Goal: Navigation & Orientation: Find specific page/section

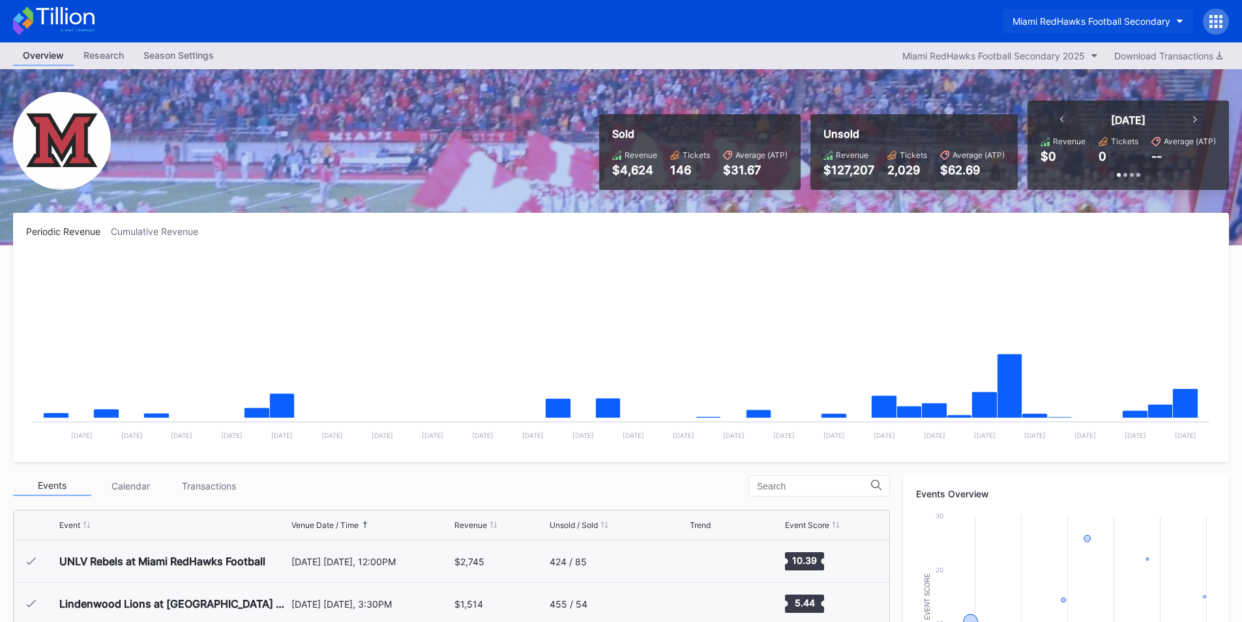
click at [1062, 24] on div "Miami RedHawks Football Secondary" at bounding box center [1092, 21] width 158 height 11
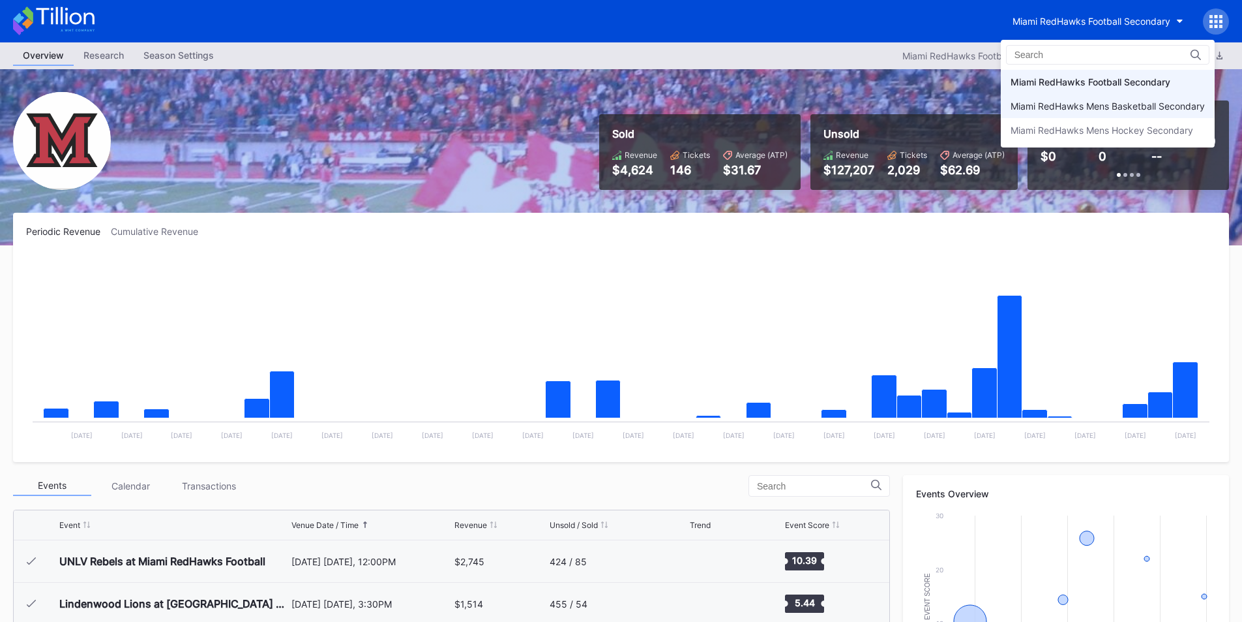
click at [1072, 112] on div "Miami RedHawks Mens Basketball Secondary" at bounding box center [1108, 106] width 214 height 24
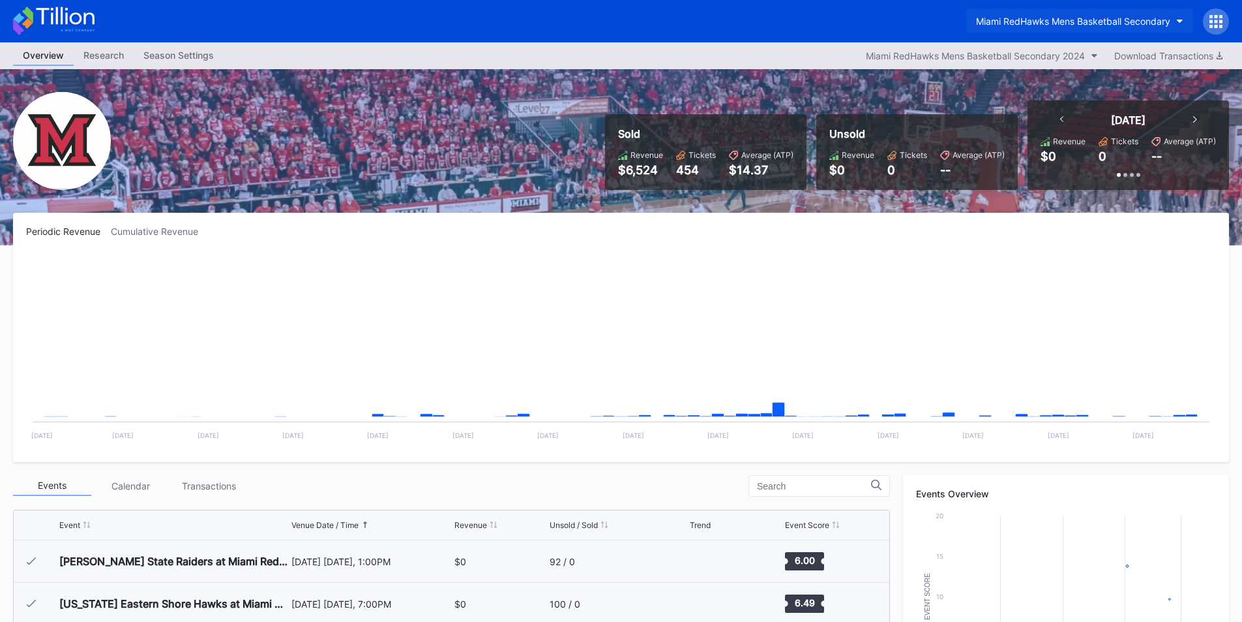
click at [1075, 16] on div "Miami RedHawks Mens Basketball Secondary" at bounding box center [1073, 21] width 194 height 11
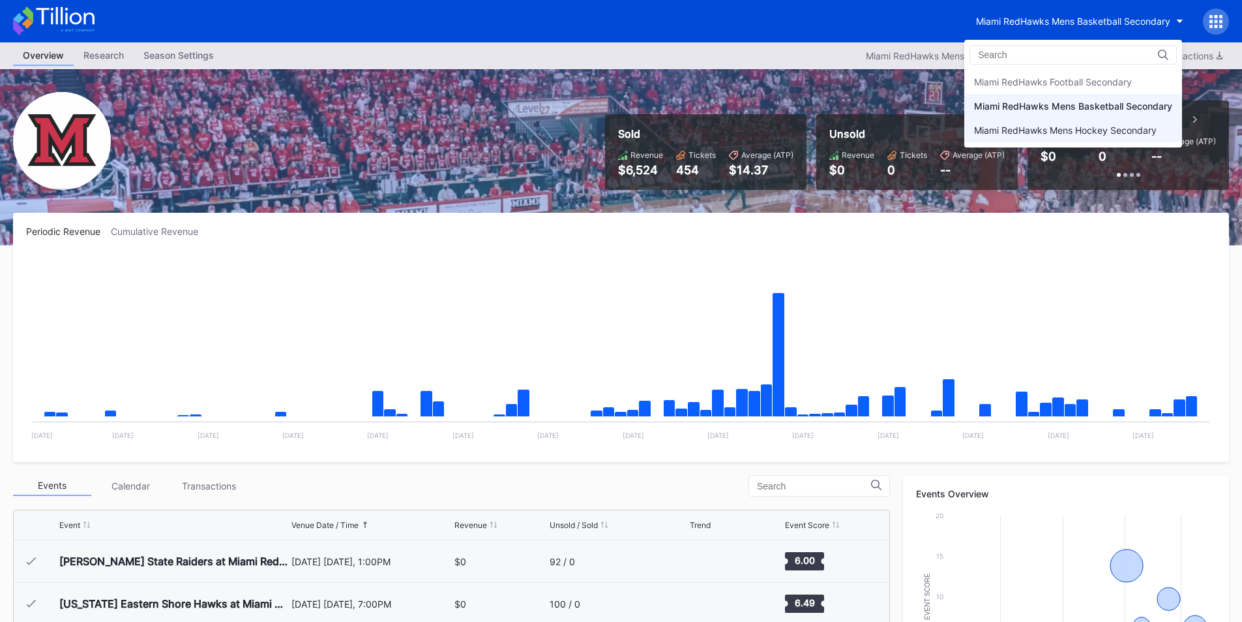
click at [1049, 130] on div "Miami RedHawks Mens Hockey Secondary" at bounding box center [1065, 130] width 183 height 11
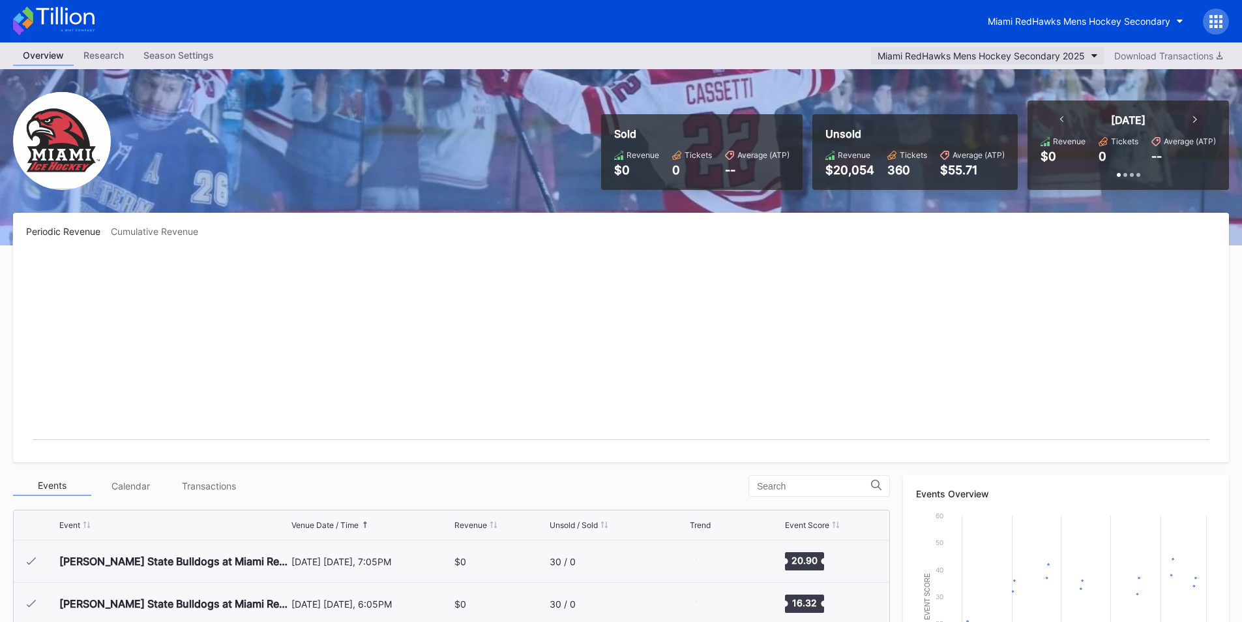
scroll to position [85, 0]
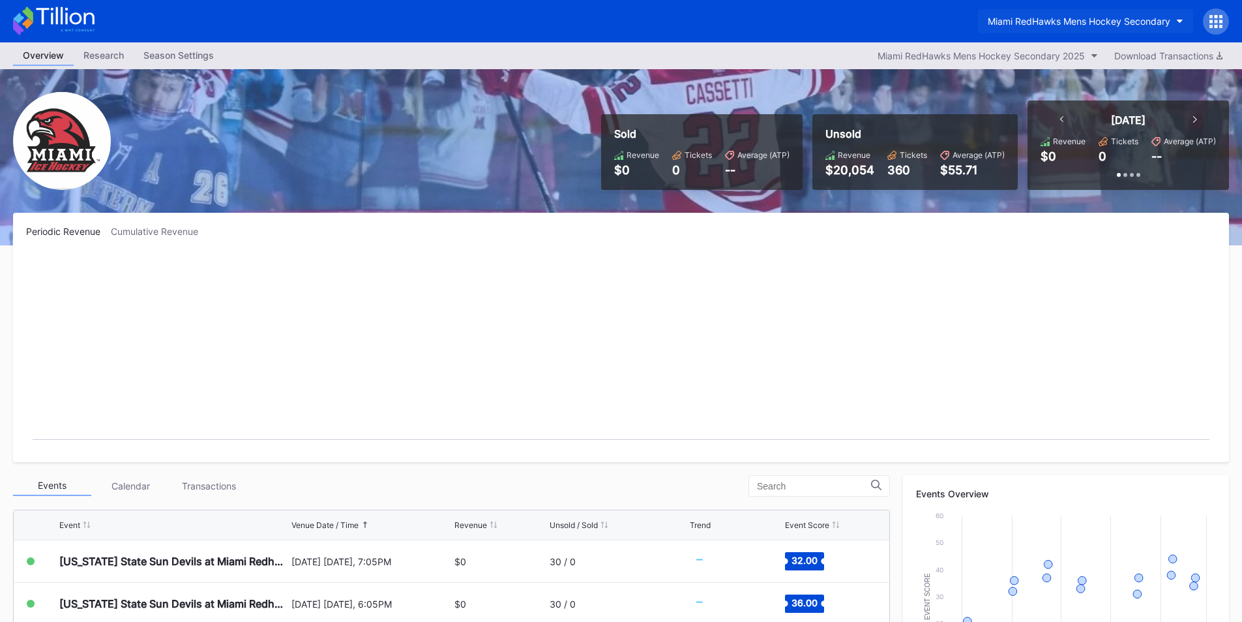
click at [1011, 32] on button "Miami RedHawks Mens Hockey Secondary" at bounding box center [1085, 21] width 215 height 24
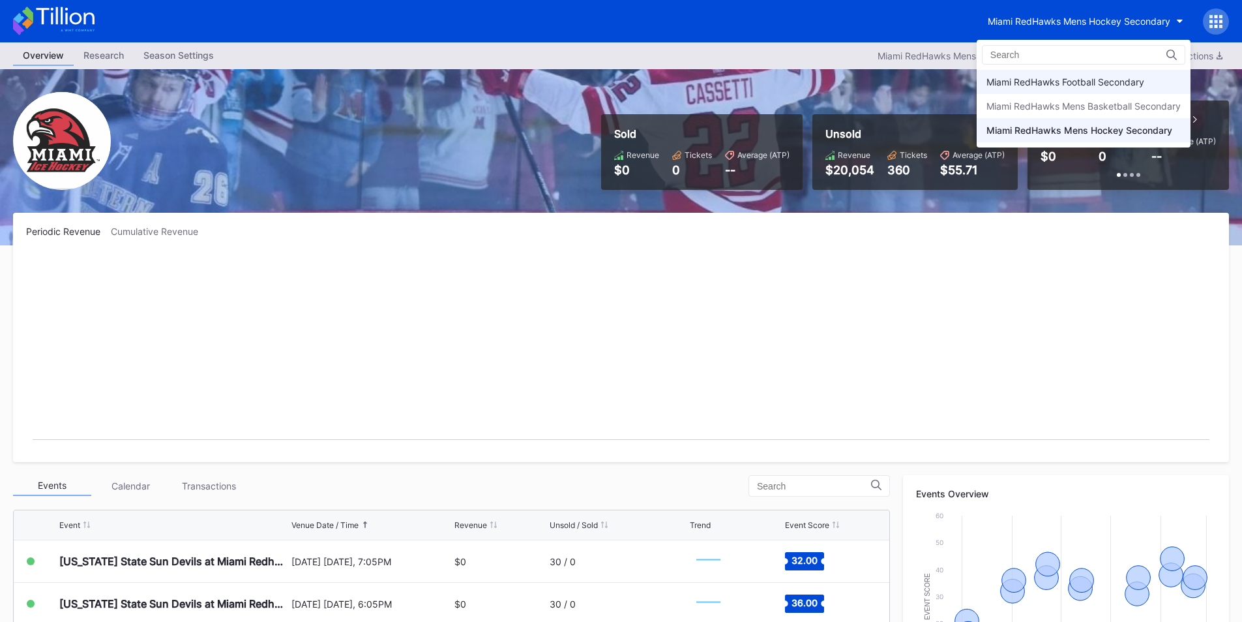
click at [1026, 80] on div "Miami RedHawks Football Secondary" at bounding box center [1066, 81] width 158 height 11
